Goal: Task Accomplishment & Management: Manage account settings

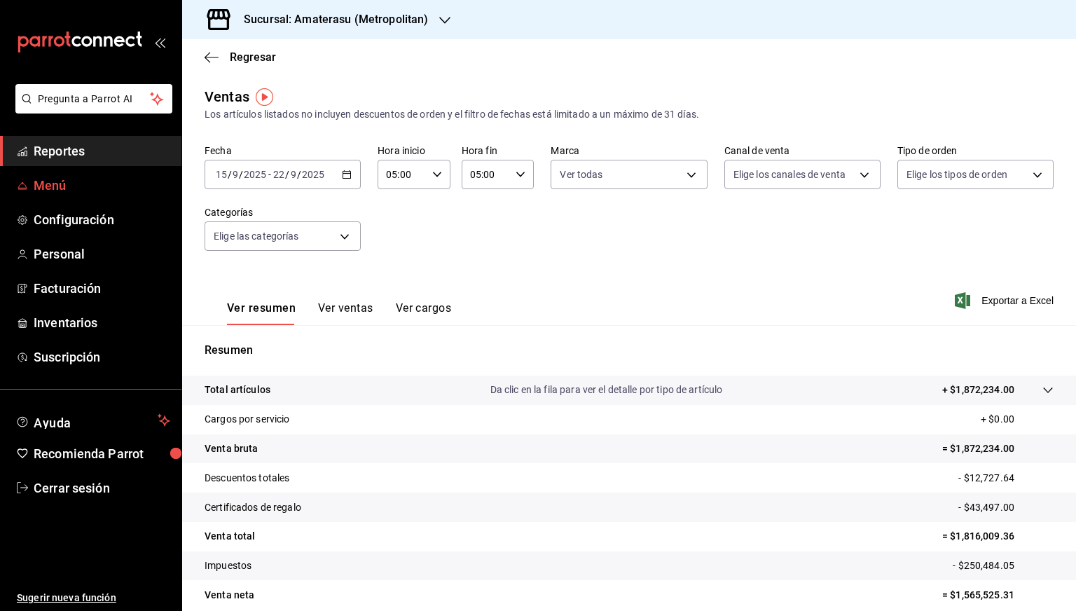
click at [59, 183] on span "Menú" at bounding box center [102, 185] width 137 height 19
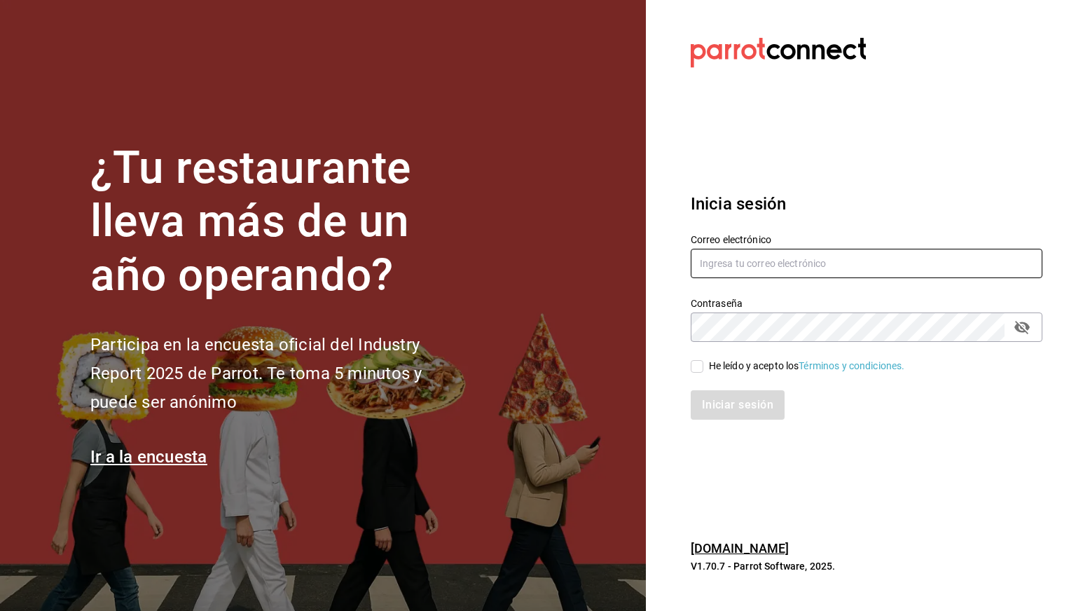
type input "[PERSON_NAME][EMAIL_ADDRESS][PERSON_NAME][DOMAIN_NAME]"
click at [749, 362] on div "He leído y acepto los Términos y condiciones." at bounding box center [807, 366] width 196 height 15
click at [703, 362] on input "He leído y acepto los Términos y condiciones." at bounding box center [697, 366] width 13 height 13
checkbox input "true"
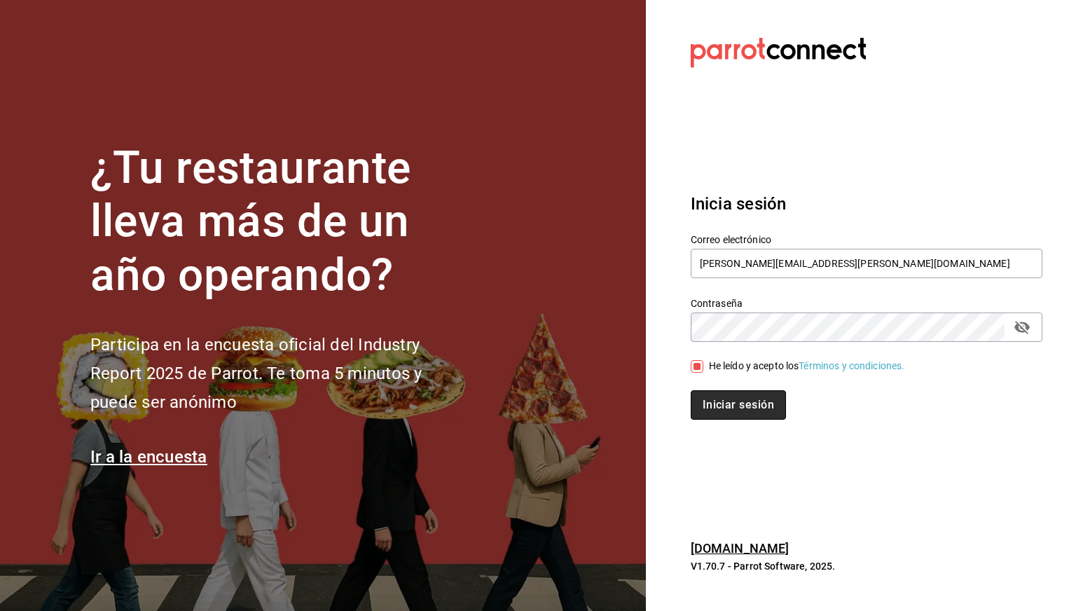
click at [717, 399] on button "Iniciar sesión" at bounding box center [738, 404] width 95 height 29
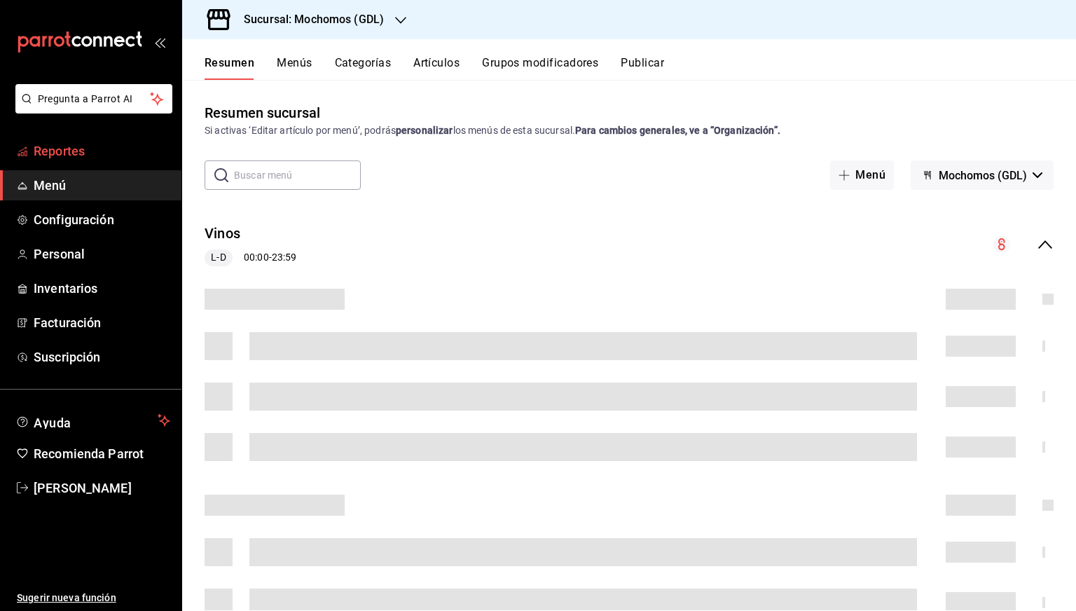
click at [27, 160] on link "Reportes" at bounding box center [90, 151] width 181 height 30
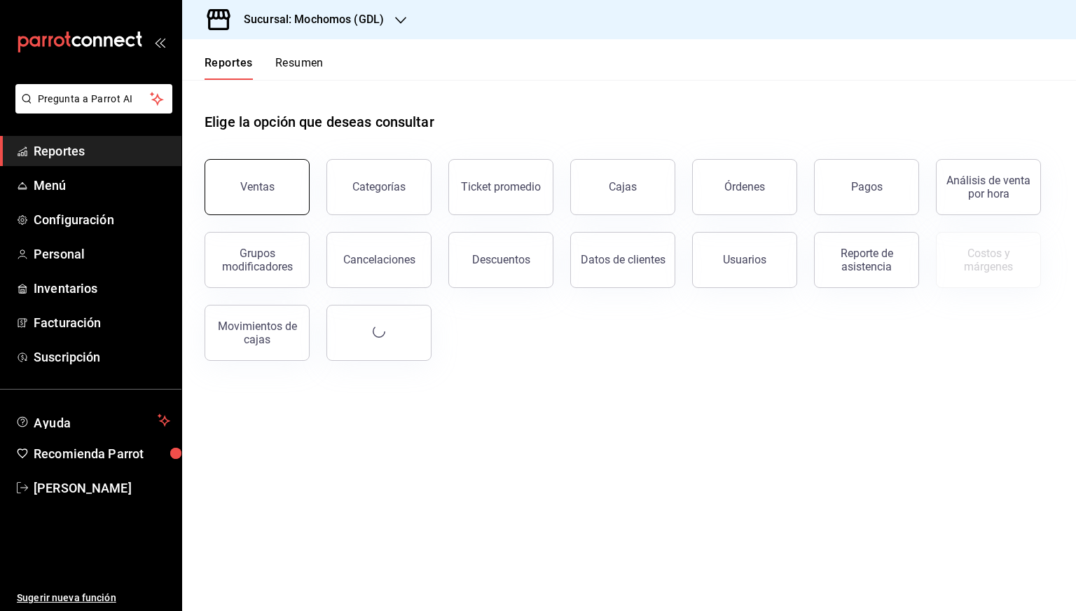
click at [248, 200] on button "Ventas" at bounding box center [257, 187] width 105 height 56
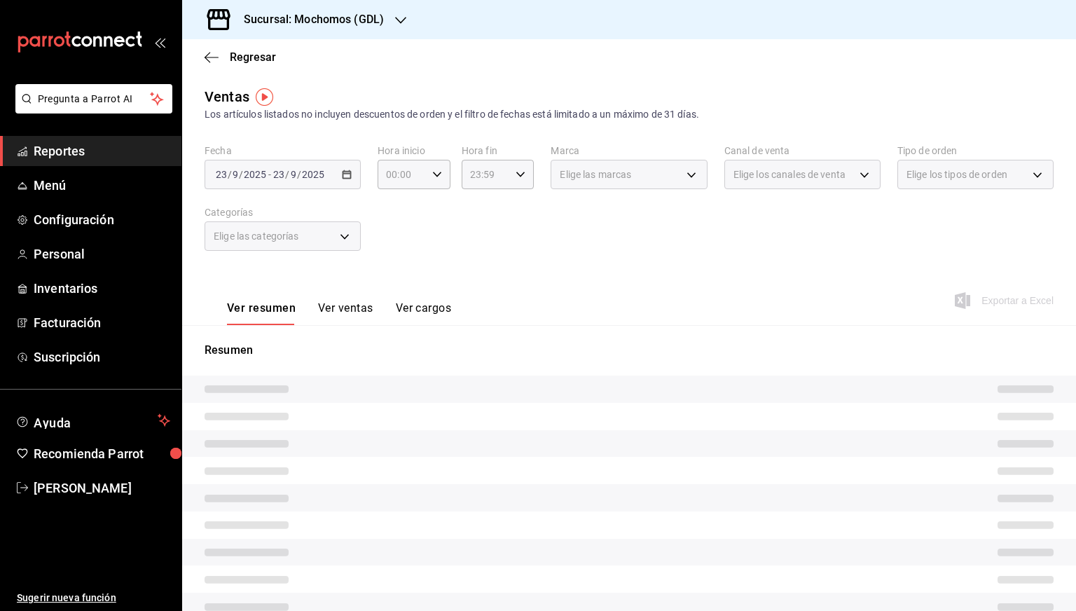
click at [329, 31] on div "Sucursal: Mochomos (GDL)" at bounding box center [302, 19] width 219 height 39
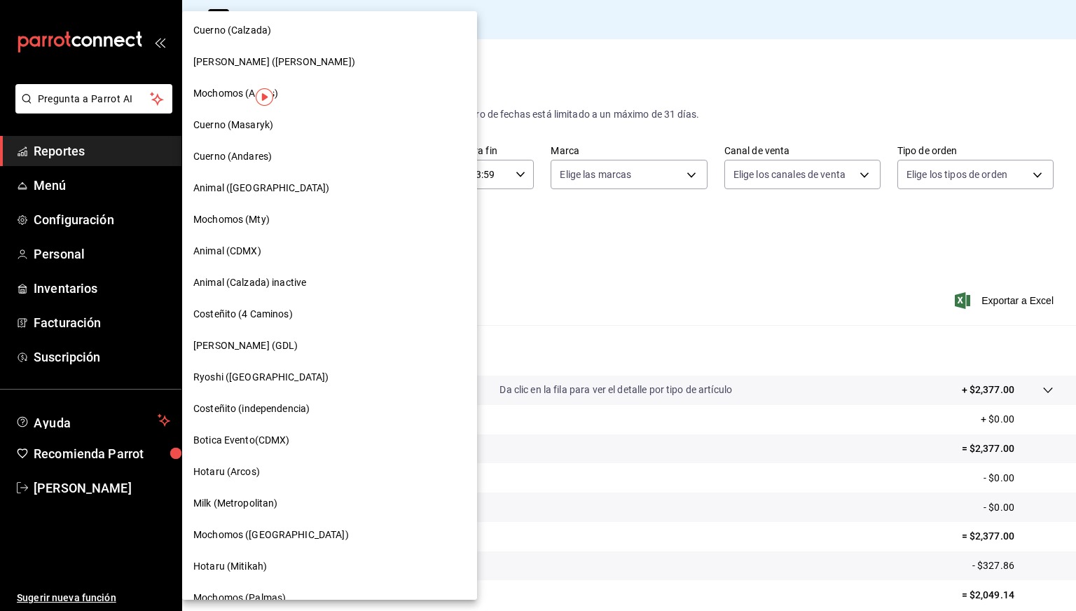
scroll to position [411, 0]
click at [245, 253] on span "Animal (CDMX)" at bounding box center [227, 252] width 68 height 15
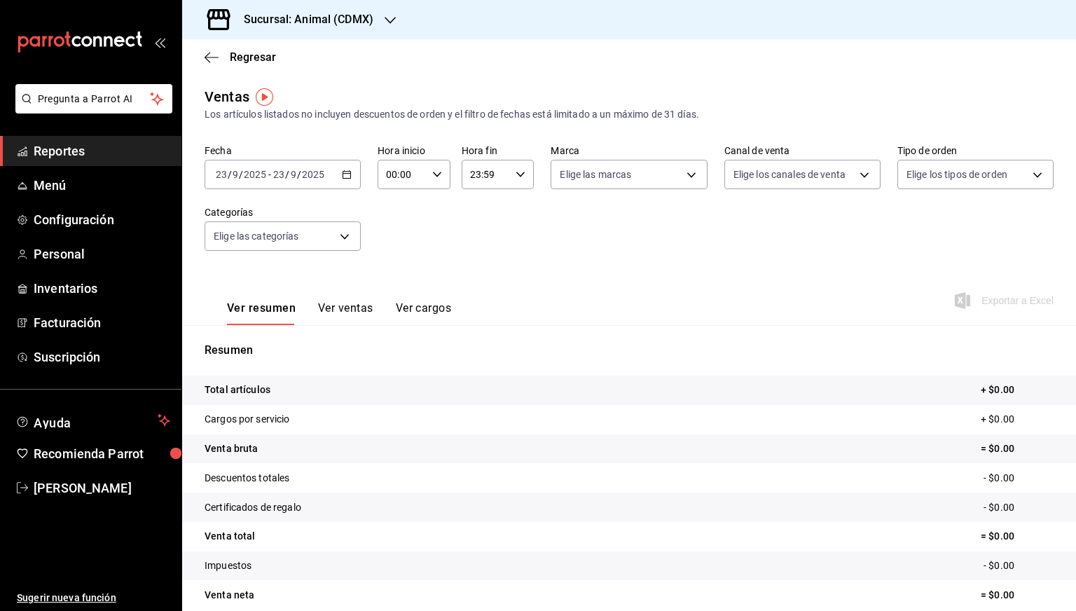
click at [349, 170] on icon "button" at bounding box center [347, 175] width 10 height 10
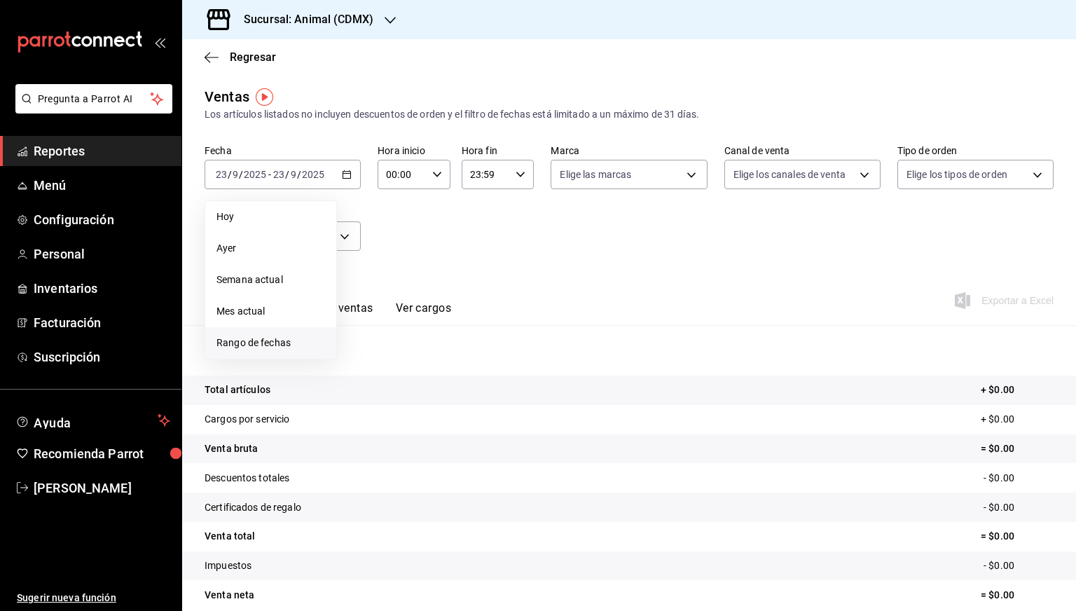
click at [261, 338] on span "Rango de fechas" at bounding box center [270, 343] width 109 height 15
click at [364, 326] on abbr "15" at bounding box center [366, 329] width 9 height 10
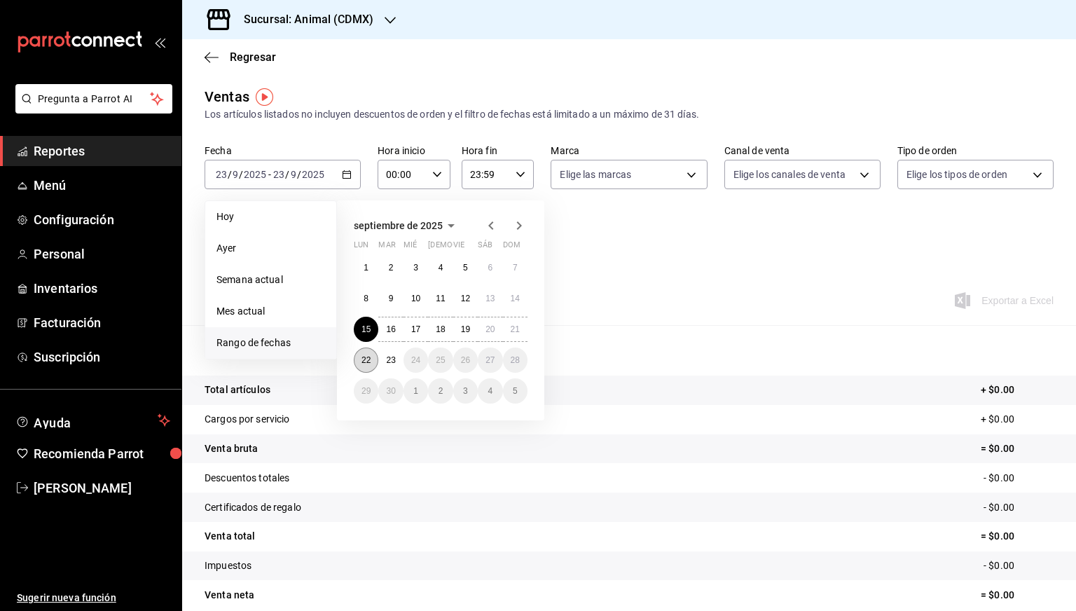
click at [364, 355] on abbr "22" at bounding box center [366, 360] width 9 height 10
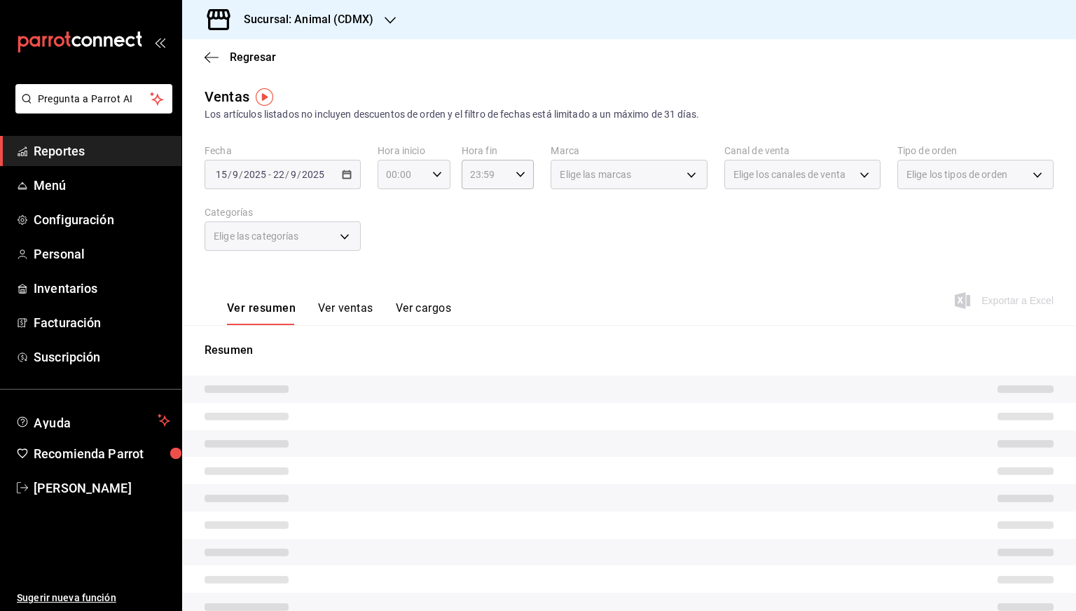
click at [445, 172] on div "00:00 Hora inicio" at bounding box center [414, 174] width 73 height 29
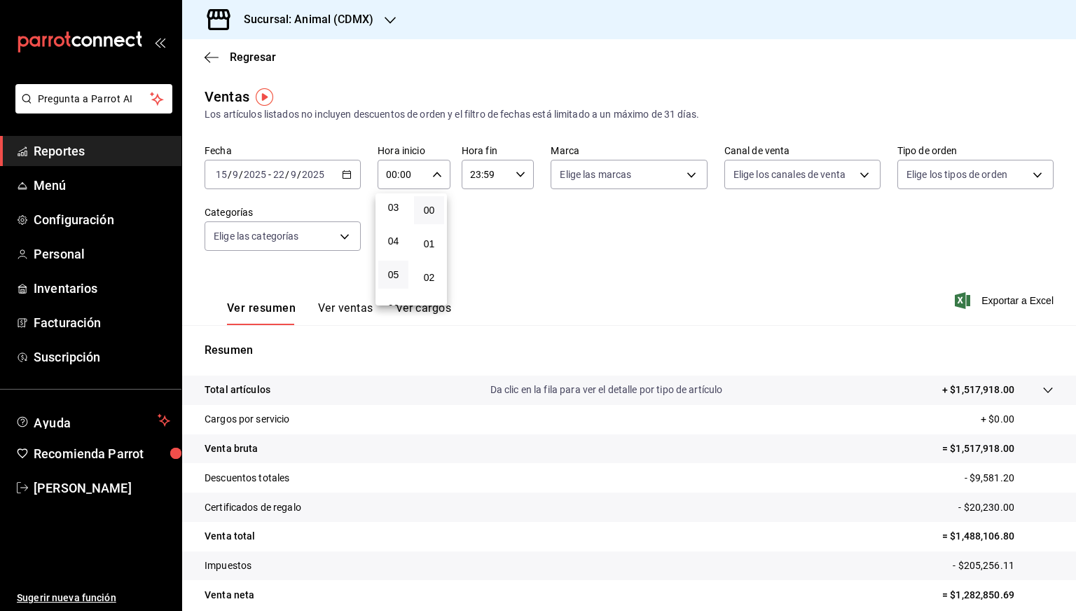
click at [383, 282] on button "05" at bounding box center [393, 275] width 30 height 28
type input "05:00"
click at [523, 176] on div at bounding box center [538, 305] width 1076 height 611
click at [516, 179] on icon "button" at bounding box center [521, 175] width 10 height 10
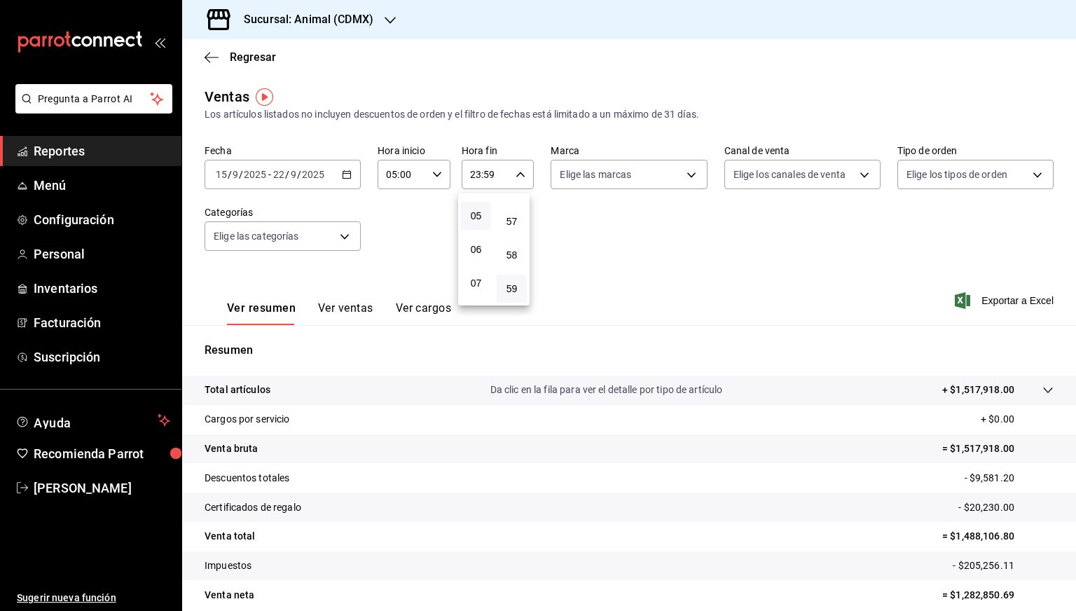
click at [478, 228] on button "05" at bounding box center [476, 216] width 30 height 28
click at [514, 222] on button "00" at bounding box center [512, 210] width 30 height 28
type input "05:00"
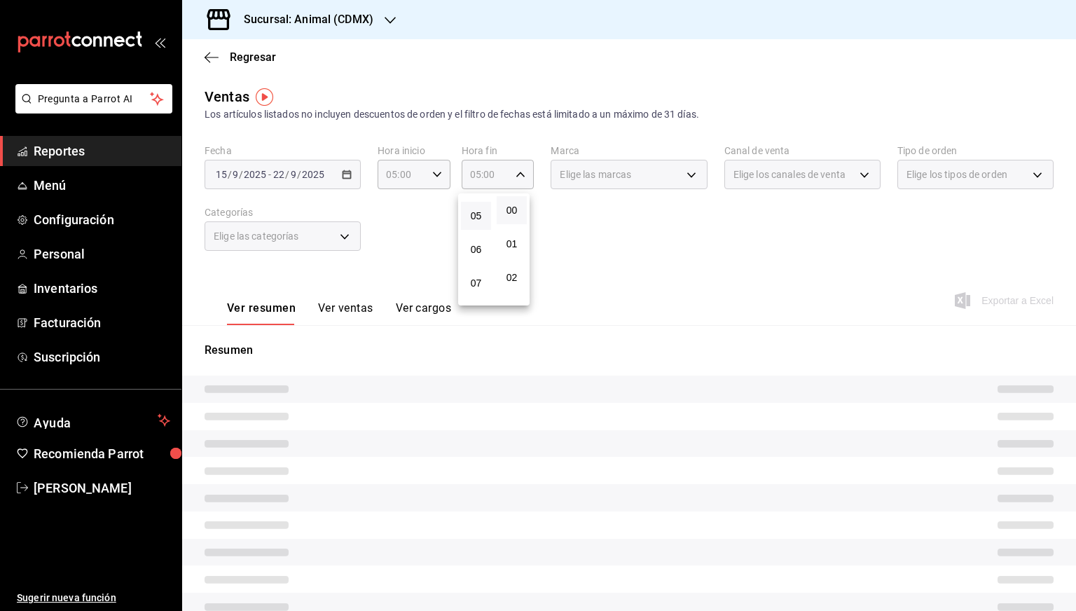
click at [624, 249] on div at bounding box center [538, 305] width 1076 height 611
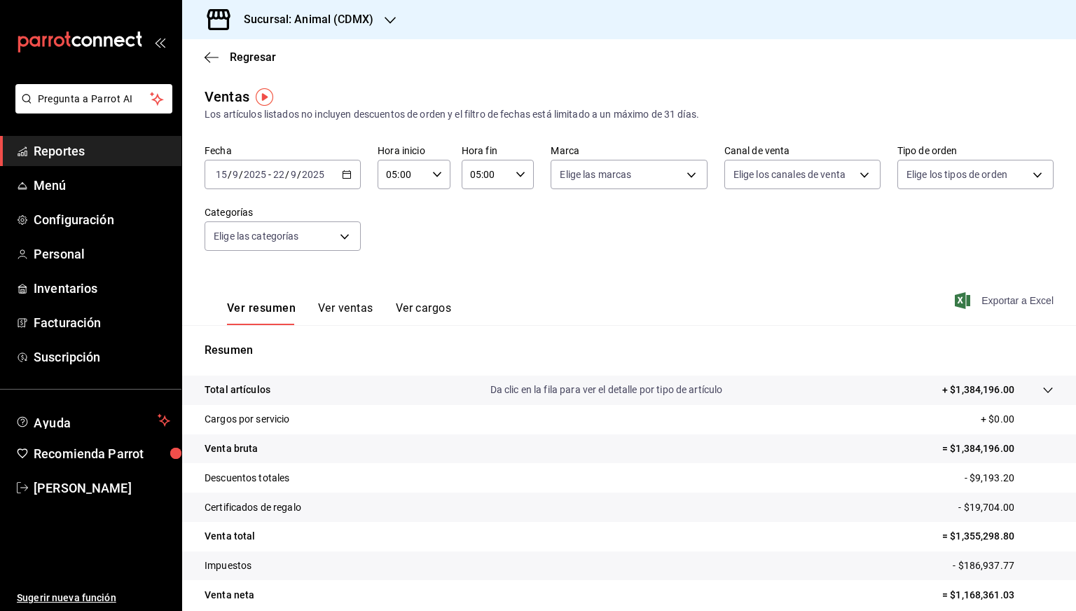
click at [1001, 298] on span "Exportar a Excel" at bounding box center [1006, 300] width 96 height 17
click at [289, 26] on h3 "Sucursal: Animal (CDMX)" at bounding box center [303, 19] width 141 height 17
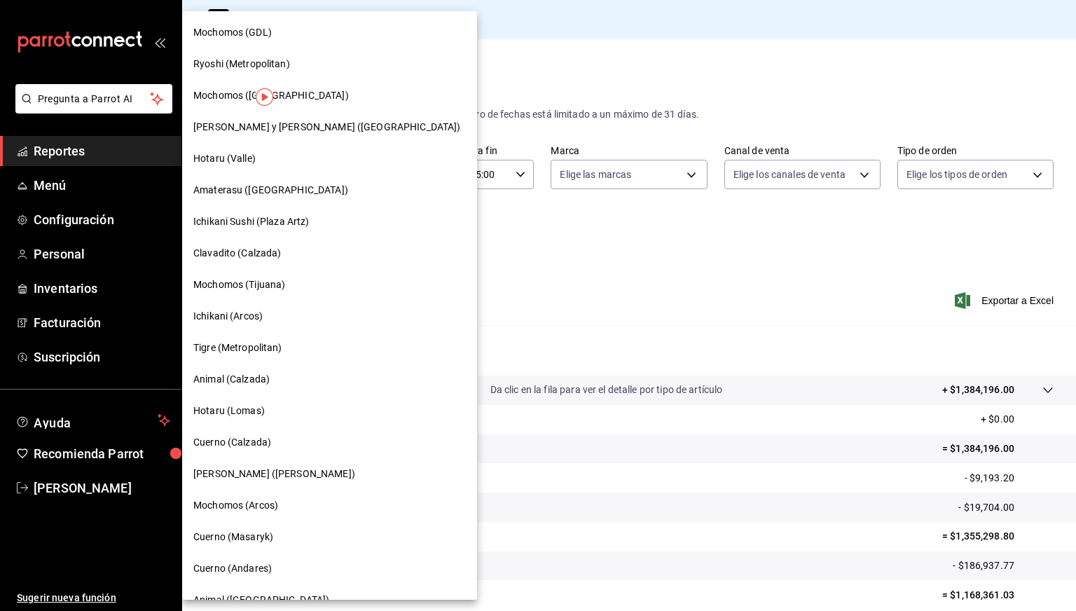
click at [249, 253] on span "Clavadito (Calzada)" at bounding box center [237, 253] width 88 height 15
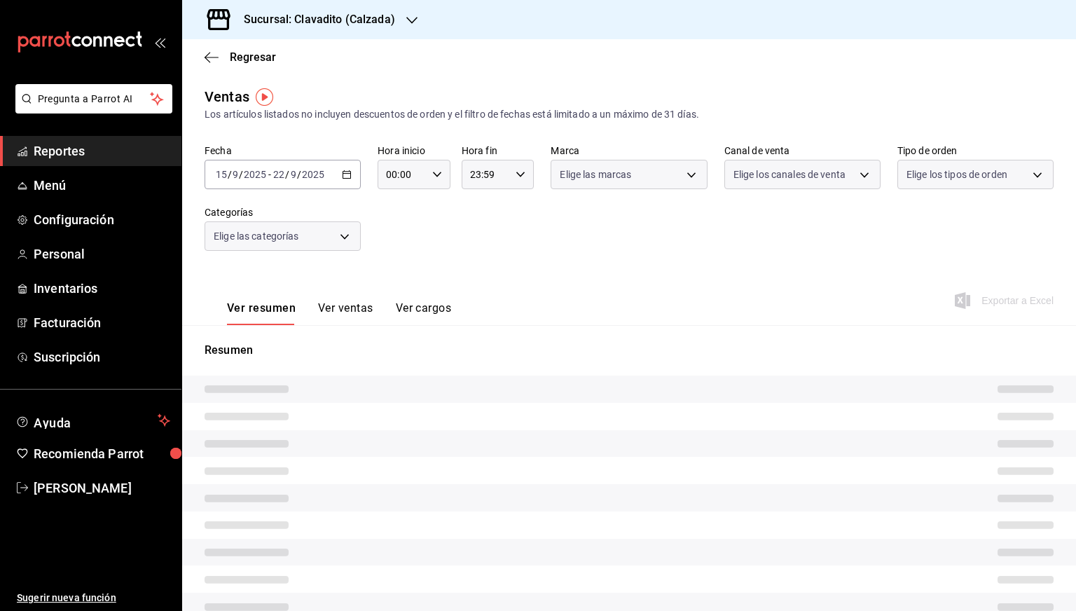
type input "05:00"
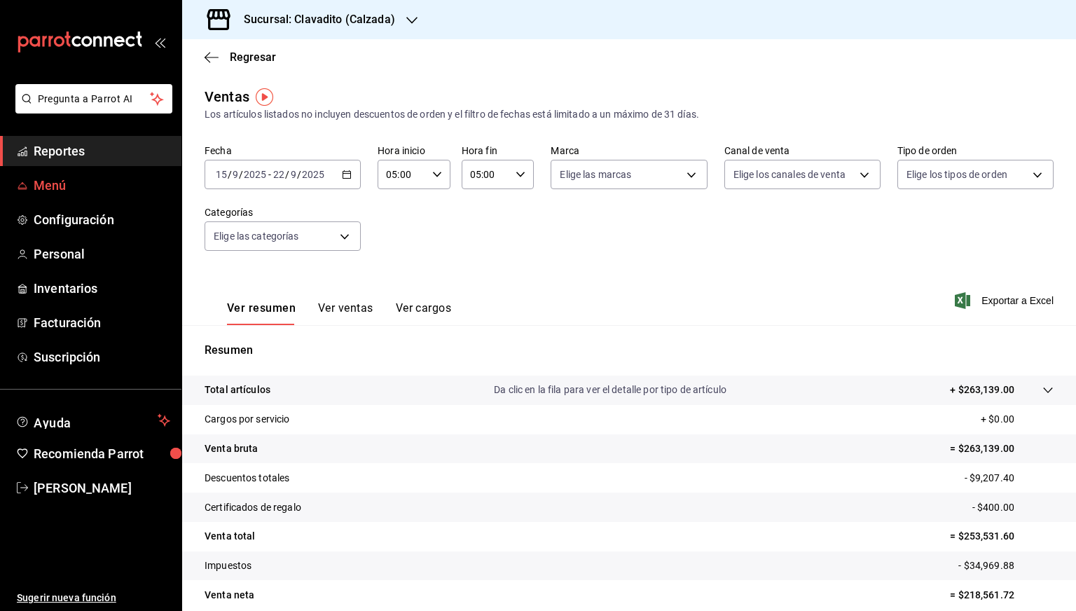
click at [57, 188] on span "Menú" at bounding box center [102, 185] width 137 height 19
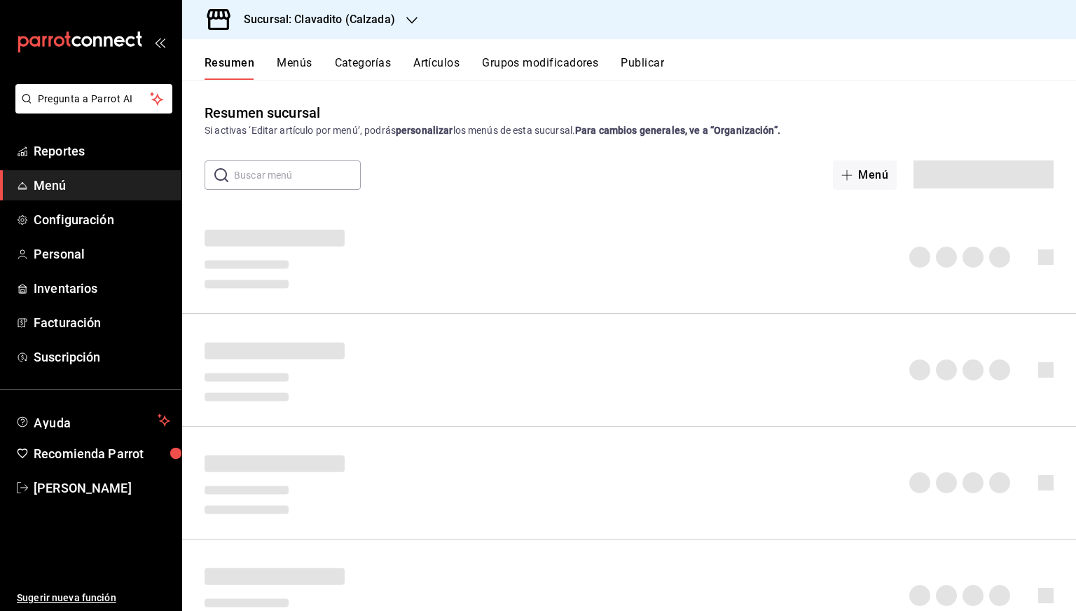
click at [465, 63] on div "Resumen Menús Categorías Artículos Grupos modificadores Publicar" at bounding box center [641, 68] width 872 height 24
click at [458, 63] on button "Artículos" at bounding box center [436, 68] width 46 height 24
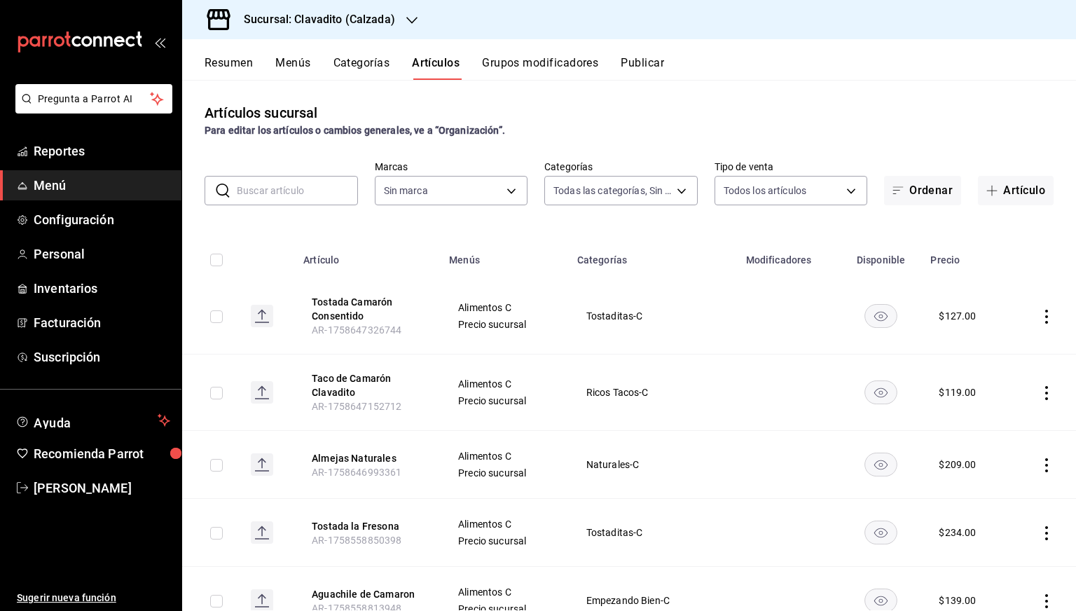
type input "baf57ed1-919f-4c82-8763-5f61bb5ecf6c,a733550a-1833-4f39-b337-4b288d8ef239,37b97…"
type input "7c6329b2-7c80-4d0a-92e1-359a60270725"
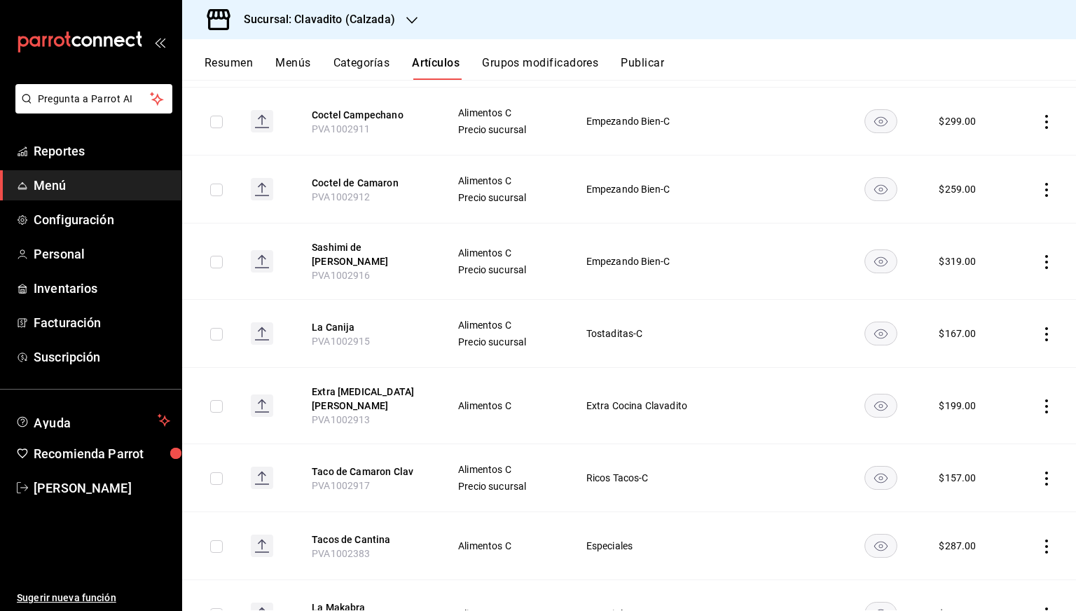
scroll to position [807, 0]
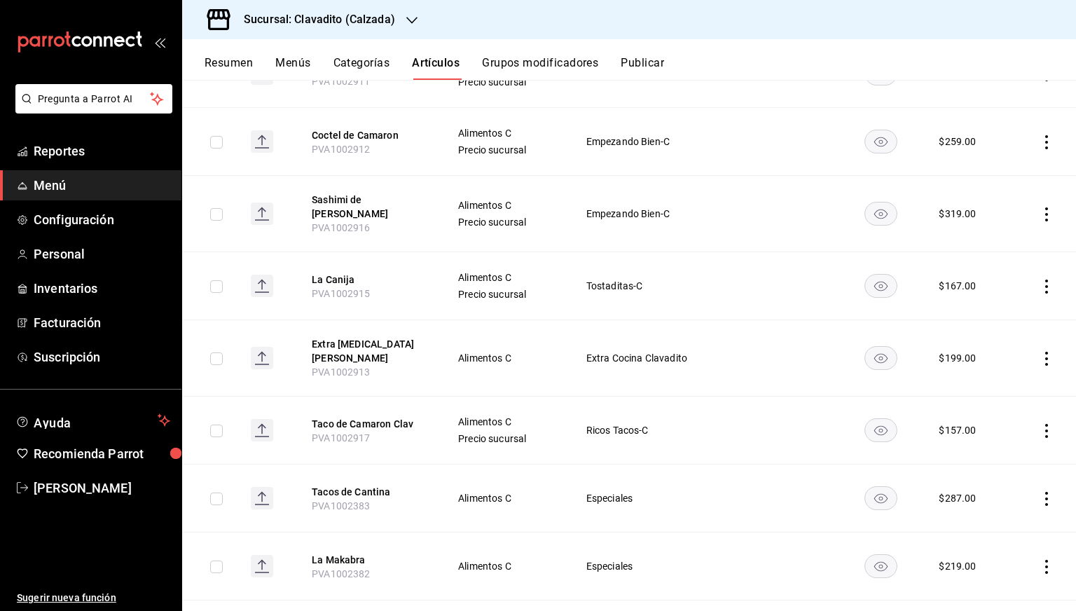
click at [867, 419] on rect "availability-product" at bounding box center [881, 430] width 32 height 23
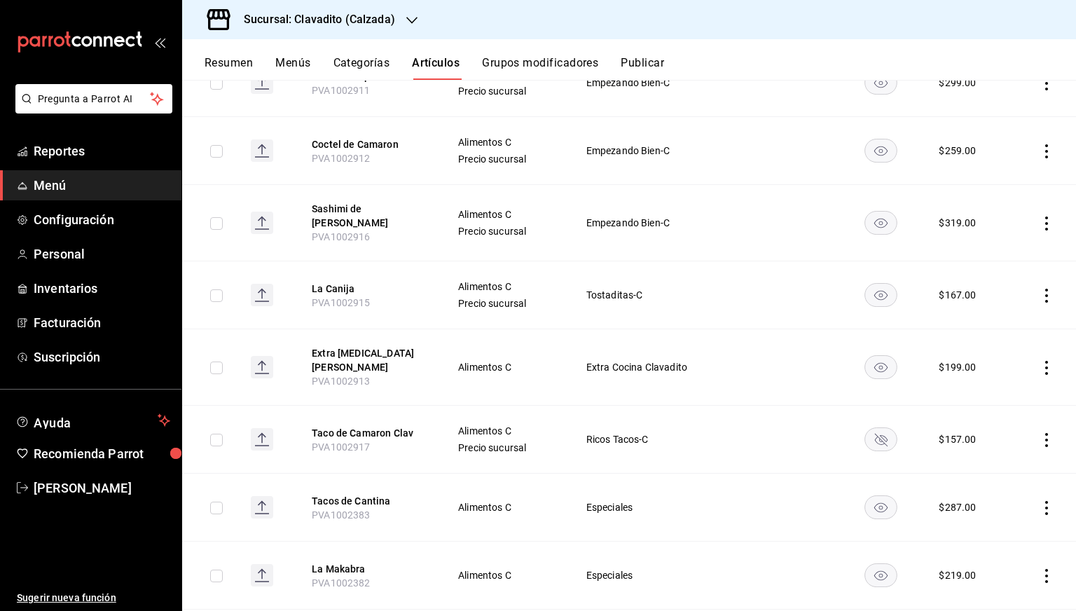
scroll to position [804, 0]
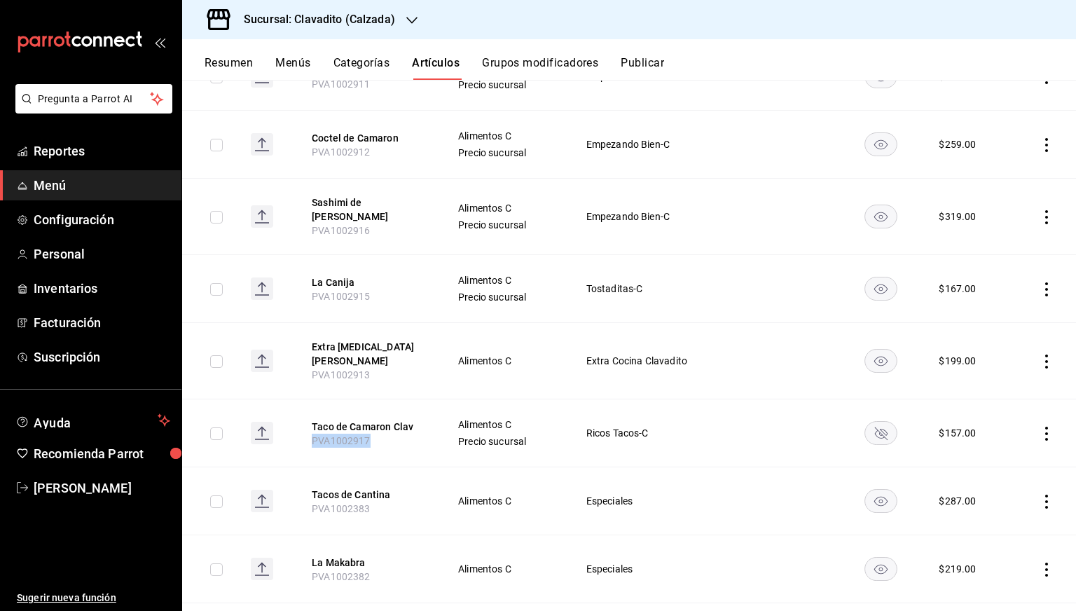
drag, startPoint x: 373, startPoint y: 420, endPoint x: 278, endPoint y: 427, distance: 95.5
click at [278, 427] on tr "Taco de Camaron Clav PVA1002917 Alimentos C Precio sucursal Ricos Tacos-C $ 157…" at bounding box center [629, 433] width 894 height 68
copy span "PVA1002917"
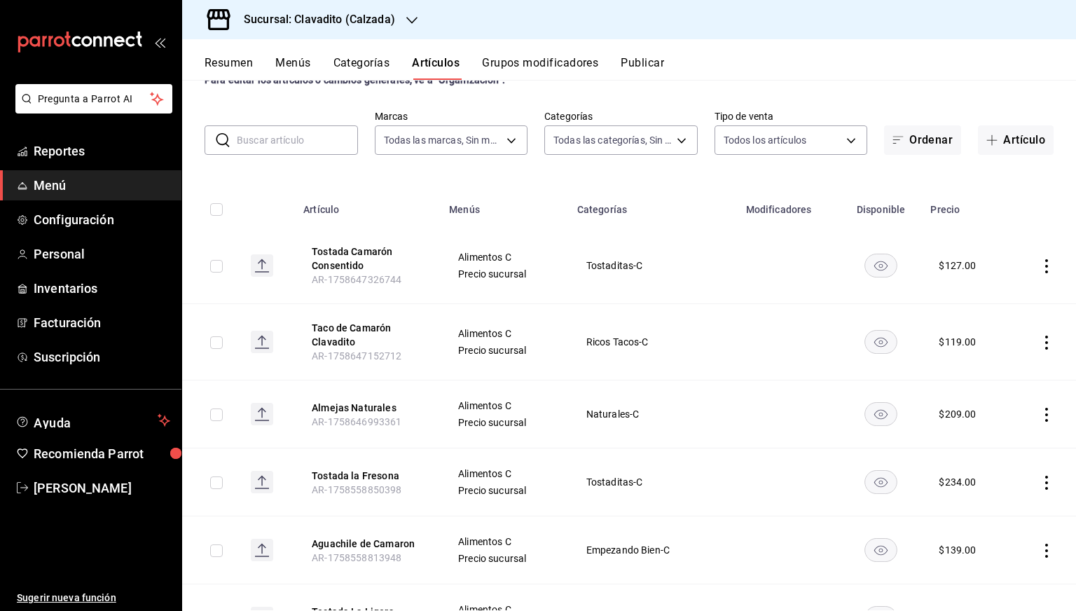
scroll to position [0, 0]
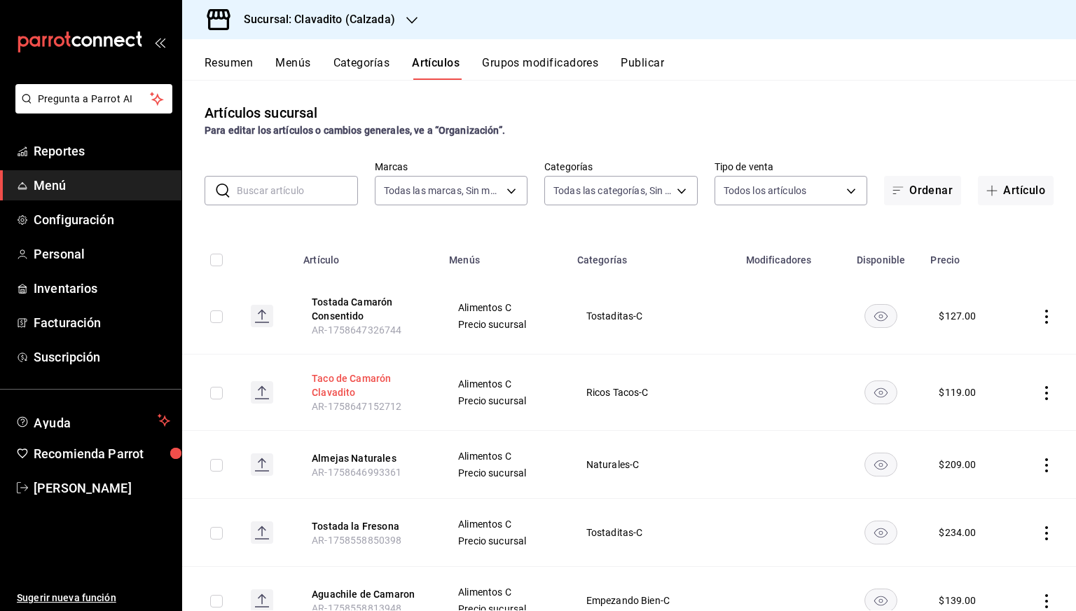
click at [334, 378] on button "Taco de Camarón Clavadito" at bounding box center [368, 385] width 112 height 28
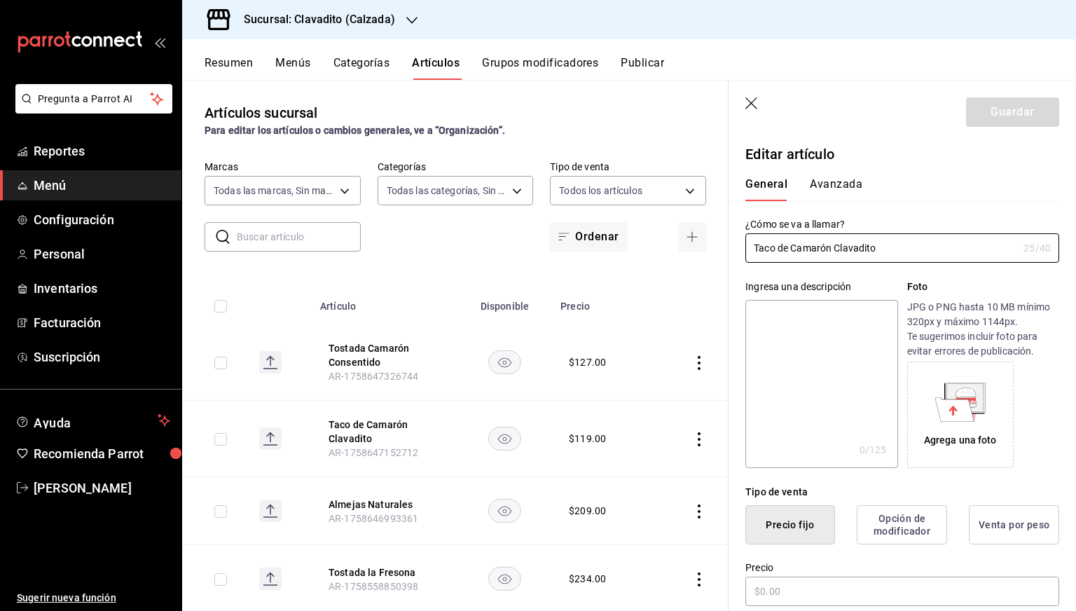
type input "$119.00"
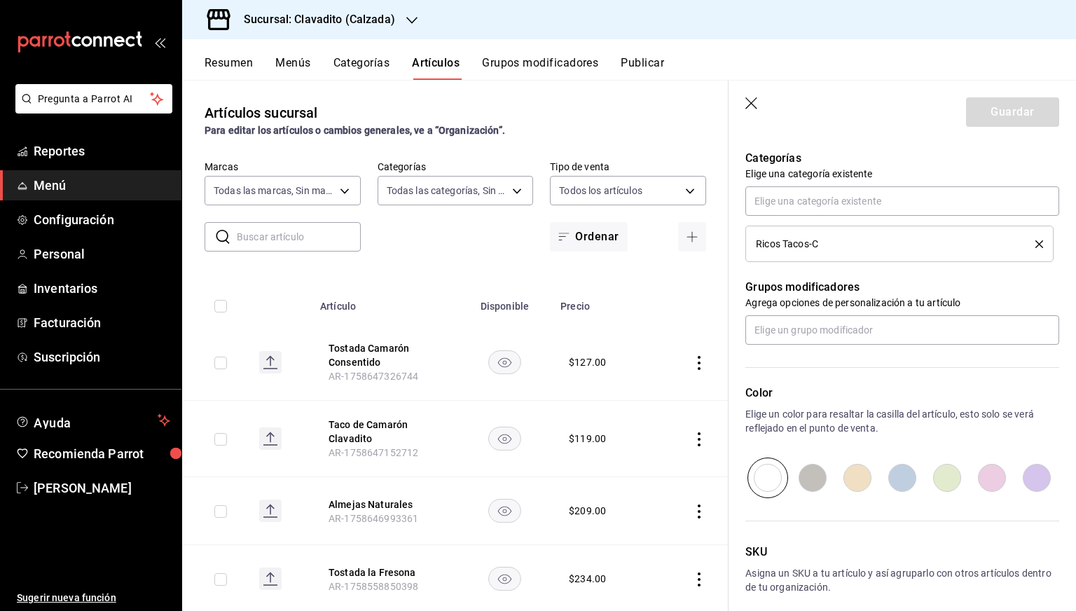
scroll to position [555, 0]
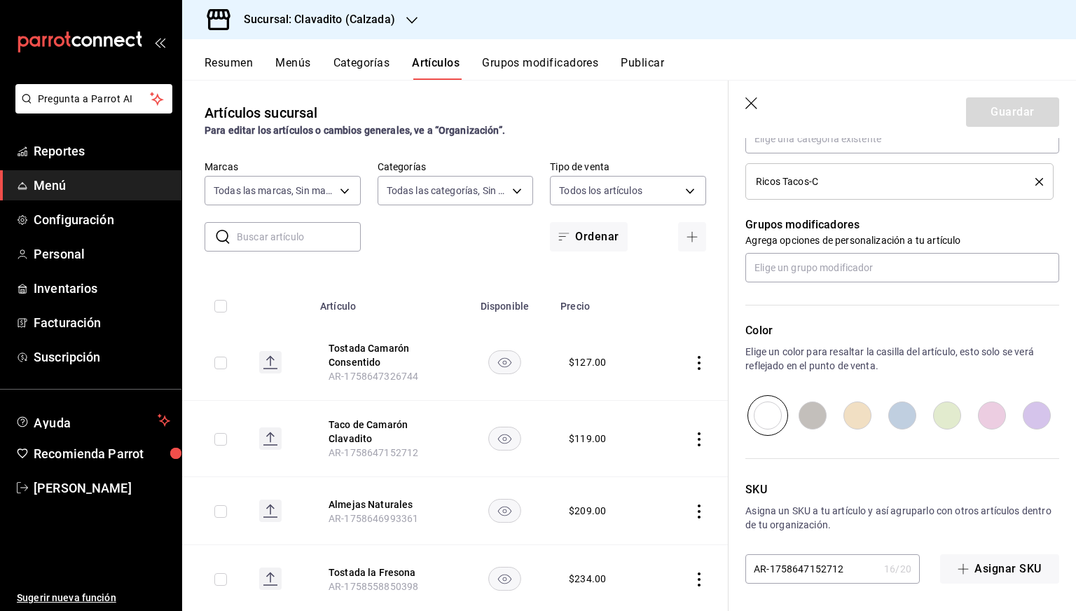
click at [790, 559] on input "AR-1758647152712" at bounding box center [811, 569] width 133 height 28
paste input "PVA1002917"
click at [790, 559] on input "PVA1002917" at bounding box center [811, 569] width 133 height 28
type input "PVA1002917"
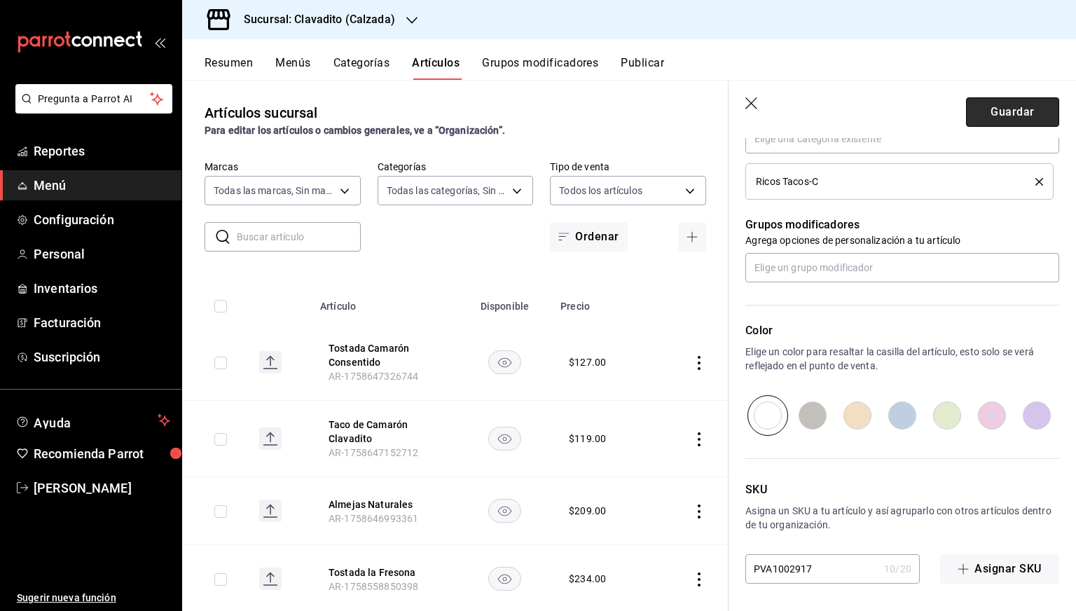
click at [1000, 116] on button "Guardar" at bounding box center [1012, 111] width 93 height 29
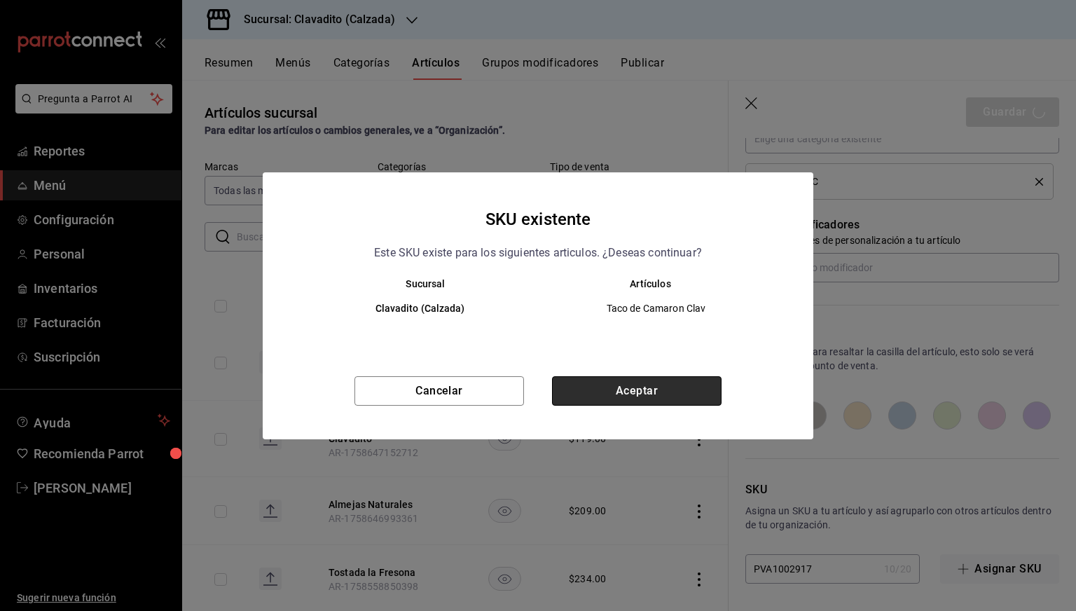
click at [650, 383] on button "Aceptar" at bounding box center [637, 390] width 170 height 29
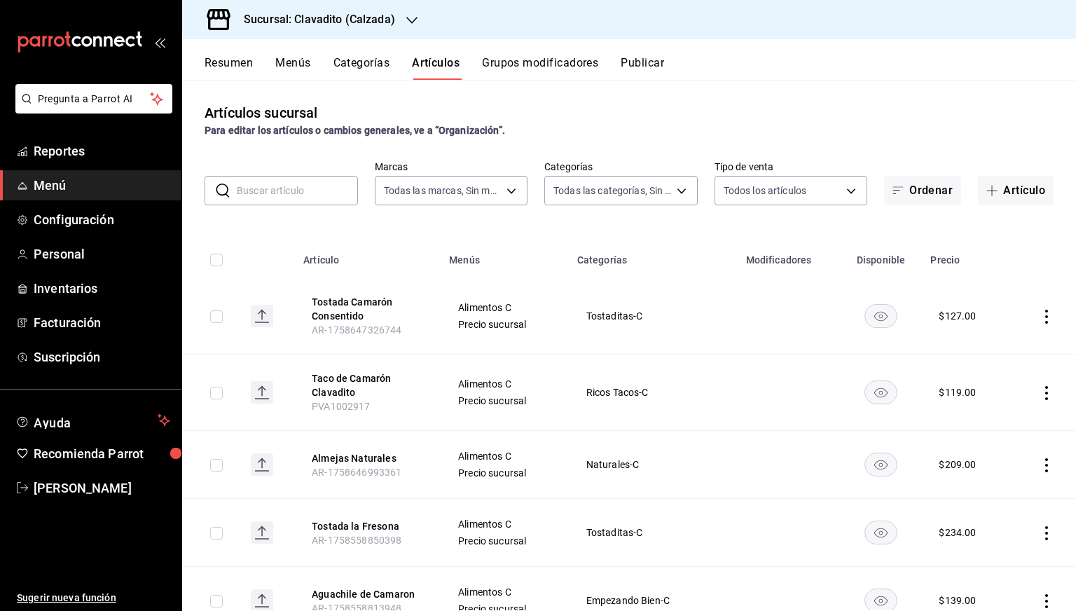
click at [298, 188] on input "text" at bounding box center [297, 191] width 121 height 28
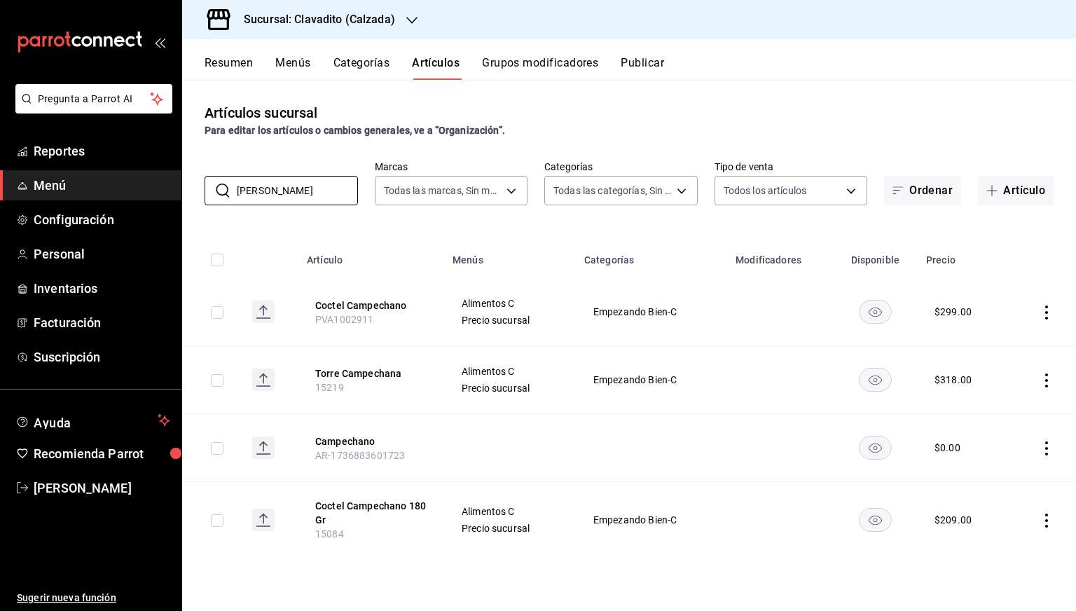
type input "campech"
click at [886, 521] on rect "availability-product" at bounding box center [875, 519] width 32 height 23
click at [308, 188] on input "campech" at bounding box center [297, 191] width 121 height 28
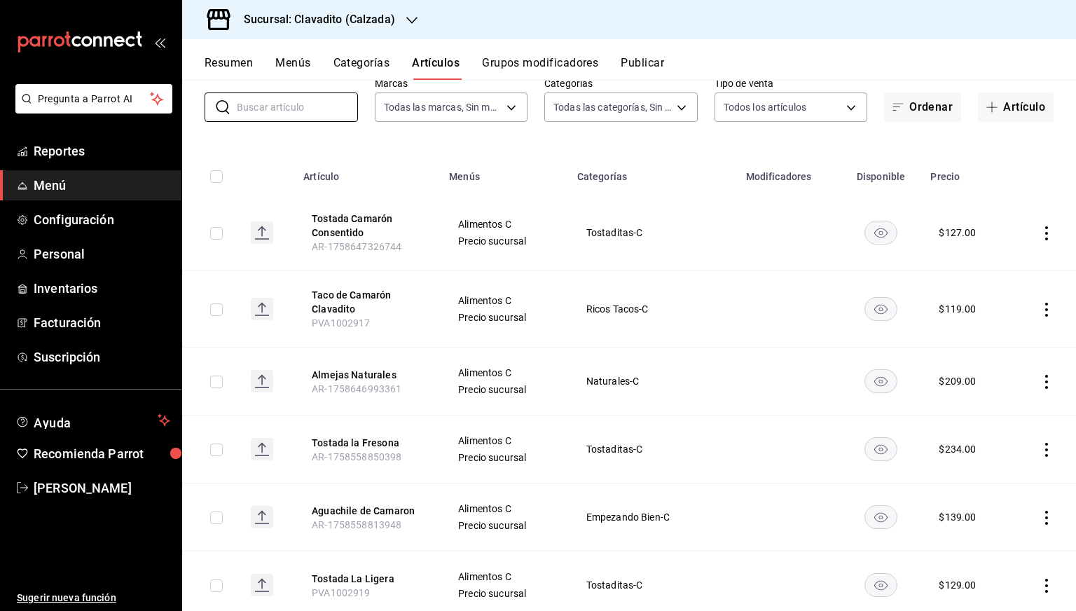
scroll to position [78, 0]
